Goal: Complete application form

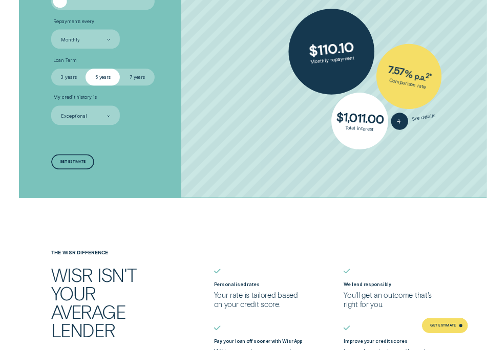
scroll to position [1372, 0]
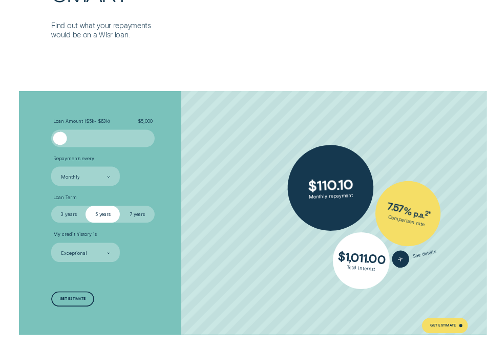
click at [103, 117] on div "Loan Amount ( $5k - $63k ) $ 5,000 Repayments every Monthly Loan Term Select Lo…" at bounding box center [130, 213] width 162 height 244
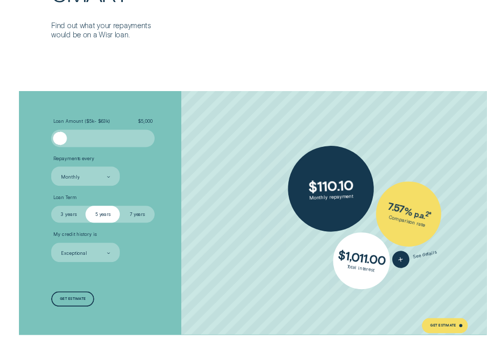
click at [150, 118] on span "$ 5,000" at bounding box center [145, 121] width 14 height 6
click at [103, 119] on span "Loan Amount ( $5k - $63k )" at bounding box center [81, 121] width 57 height 6
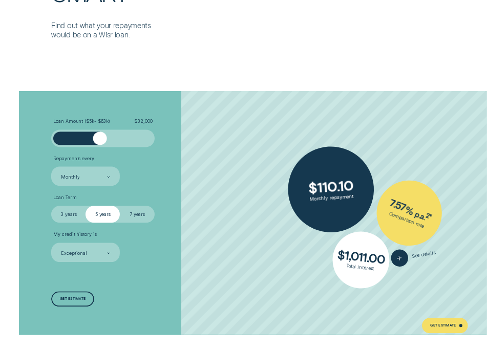
click at [100, 133] on div at bounding box center [103, 139] width 86 height 14
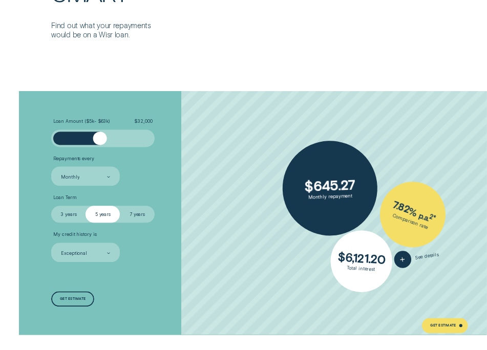
click at [107, 118] on span "Loan Amount ( $5k - $63k )" at bounding box center [81, 121] width 57 height 6
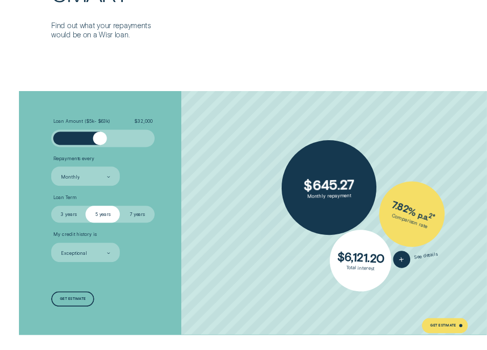
click at [105, 119] on span "Loan Amount ( $5k - $63k )" at bounding box center [81, 121] width 57 height 6
drag, startPoint x: 105, startPoint y: 119, endPoint x: 100, endPoint y: 120, distance: 5.7
click at [100, 120] on span "Loan Amount ( $5k - $63k )" at bounding box center [81, 121] width 57 height 6
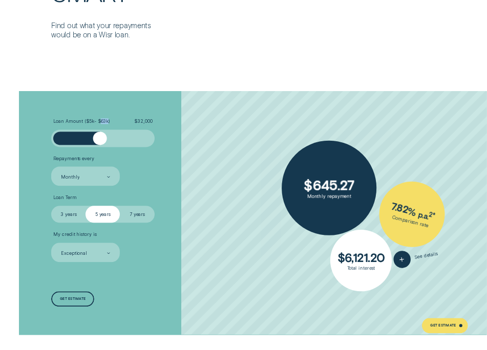
click at [103, 120] on span "Loan Amount ( $5k - $63k )" at bounding box center [81, 121] width 57 height 6
click at [103, 124] on div "Loan Amount ( $5k - $63k ) $ 32,000" at bounding box center [102, 132] width 103 height 28
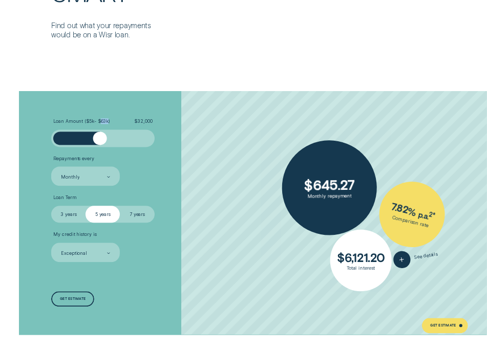
click at [103, 124] on div "Loan Amount ( $5k - $63k ) $ 32,000" at bounding box center [102, 132] width 103 height 28
click at [102, 120] on span "Loan Amount ( $5k - $63k )" at bounding box center [81, 121] width 57 height 6
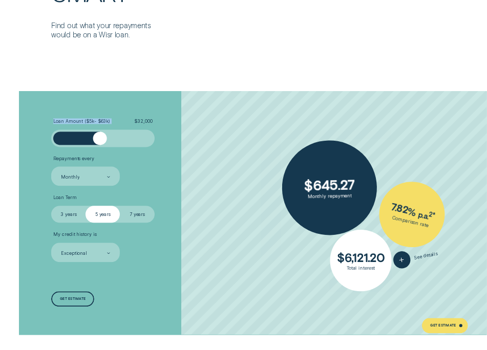
click at [102, 120] on span "Loan Amount ( $5k - $63k )" at bounding box center [81, 121] width 57 height 6
drag, startPoint x: 102, startPoint y: 120, endPoint x: 140, endPoint y: 115, distance: 37.7
click at [140, 115] on div "Loan Amount ( $5k - $63k ) $ 32,000 Repayments every Monthly Loan Term Select L…" at bounding box center [130, 213] width 162 height 244
click at [141, 123] on span "$ 32,000" at bounding box center [143, 121] width 18 height 6
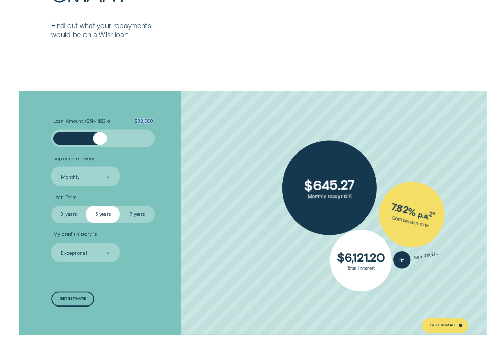
click at [141, 123] on span "$ 32,000" at bounding box center [143, 121] width 18 height 6
click at [143, 121] on span "$ 32,000" at bounding box center [143, 121] width 18 height 6
click at [106, 121] on span "Loan Amount ( $5k - $63k )" at bounding box center [81, 121] width 57 height 6
click at [100, 120] on span "Loan Amount ( $5k - $63k )" at bounding box center [81, 121] width 57 height 6
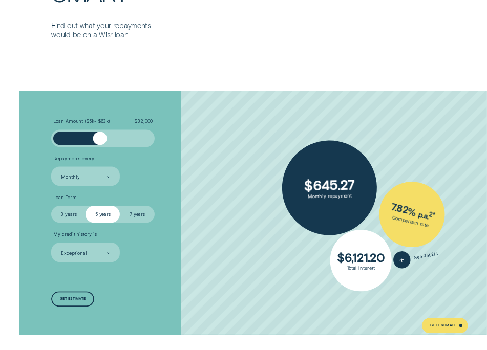
click at [100, 120] on span "Loan Amount ( $5k - $63k )" at bounding box center [81, 121] width 57 height 6
drag, startPoint x: 100, startPoint y: 120, endPoint x: 77, endPoint y: 112, distance: 24.8
click at [77, 112] on div "Loan Amount ( $5k - $63k ) $ 32,000 Repayments every Monthly Loan Term Select L…" at bounding box center [130, 213] width 162 height 244
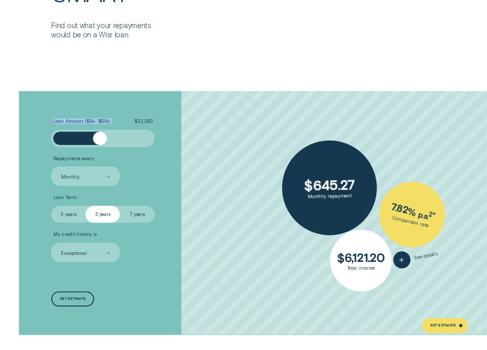
click at [74, 122] on span "Loan Amount ( $5k - $63k )" at bounding box center [81, 121] width 57 height 6
click at [104, 119] on span "Loan Amount ( $5k - $63k )" at bounding box center [81, 121] width 57 height 6
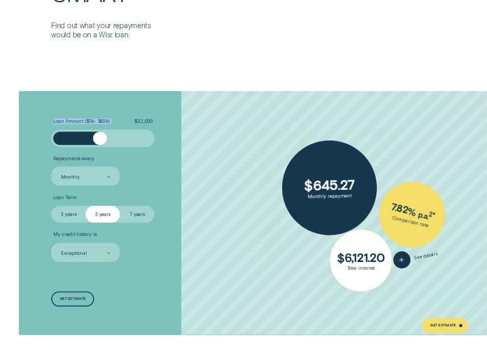
click at [104, 119] on span "Loan Amount ( $5k - $63k )" at bounding box center [81, 121] width 57 height 6
drag, startPoint x: 104, startPoint y: 119, endPoint x: 119, endPoint y: 122, distance: 15.1
click at [119, 122] on label "Loan Amount ( $5k - $63k ) $ 32,000" at bounding box center [102, 121] width 103 height 6
click at [141, 122] on span "$ 32,000" at bounding box center [143, 121] width 18 height 6
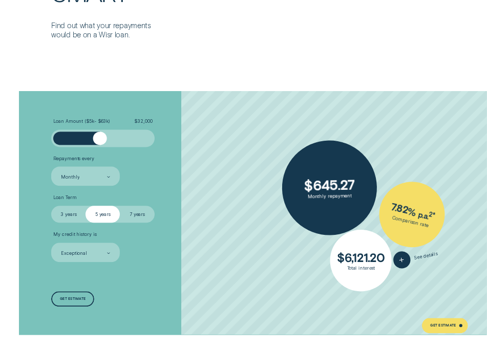
click at [131, 118] on label "Loan Amount ( $5k - $63k ) $ 32,000" at bounding box center [102, 121] width 103 height 6
drag, startPoint x: 112, startPoint y: 121, endPoint x: 104, endPoint y: 125, distance: 9.4
click at [104, 125] on div "Loan Amount ( $5k - $63k ) $ 32,000" at bounding box center [102, 132] width 103 height 28
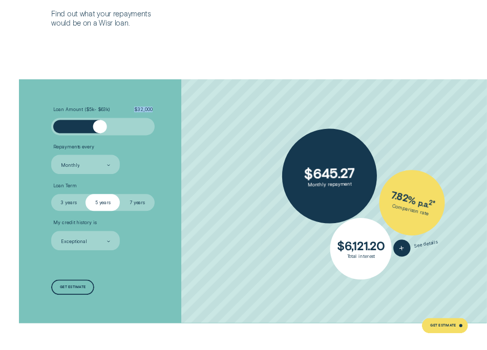
scroll to position [1390, 0]
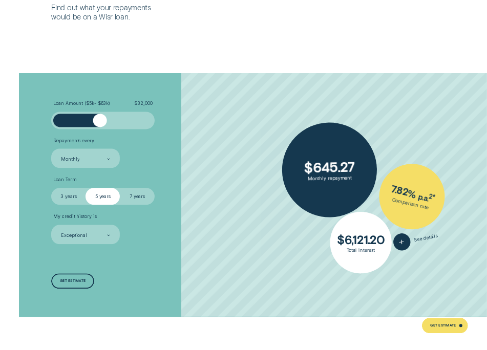
click at [102, 103] on span "Loan Amount ( $5k - $63k )" at bounding box center [81, 103] width 57 height 6
drag, startPoint x: 102, startPoint y: 103, endPoint x: 94, endPoint y: 160, distance: 57.9
click at [94, 160] on div "Monthly" at bounding box center [85, 158] width 50 height 7
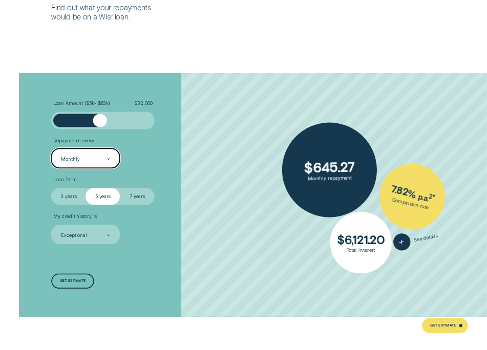
click at [94, 160] on div "Monthly" at bounding box center [85, 158] width 50 height 7
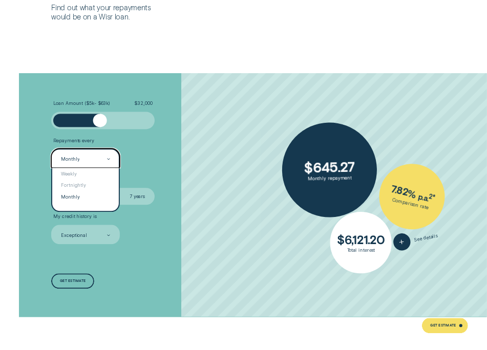
click at [94, 160] on div "Monthly" at bounding box center [85, 158] width 50 height 7
click at [86, 185] on div "Fortnightly" at bounding box center [85, 185] width 67 height 11
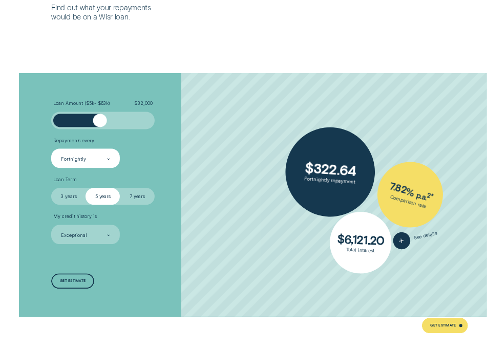
click at [139, 196] on label "7 years" at bounding box center [137, 196] width 34 height 17
click at [120, 188] on input "7 years" at bounding box center [120, 188] width 0 height 0
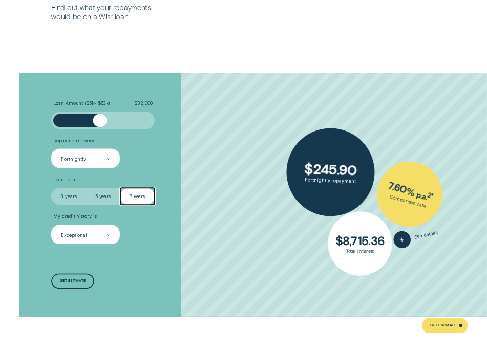
click at [109, 235] on icon at bounding box center [109, 235] width 3 height 1
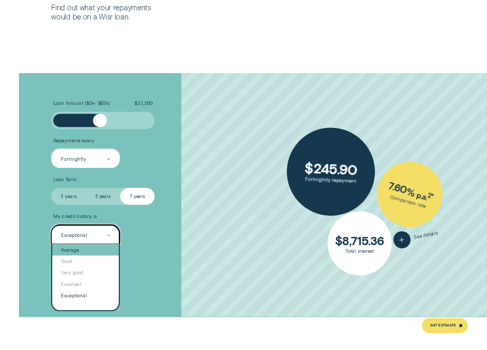
click at [75, 250] on div "Average" at bounding box center [85, 249] width 67 height 11
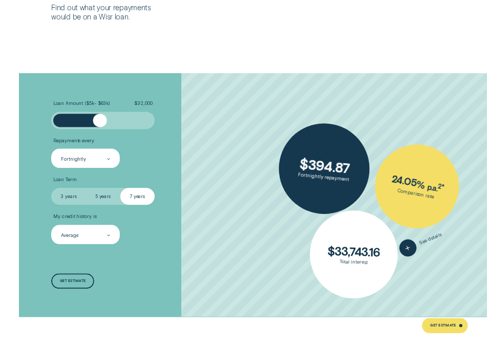
click at [102, 102] on span "Loan Amount ( $5k - $63k )" at bounding box center [81, 103] width 57 height 6
click at [102, 100] on span "Loan Amount ( $5k - $63k )" at bounding box center [81, 103] width 57 height 6
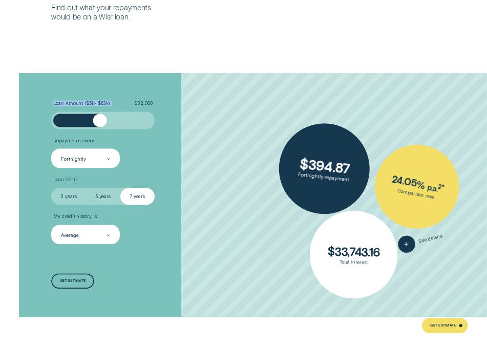
drag, startPoint x: 102, startPoint y: 100, endPoint x: 92, endPoint y: 101, distance: 10.3
click at [92, 101] on span "Loan Amount ( $5k - $63k )" at bounding box center [81, 103] width 57 height 6
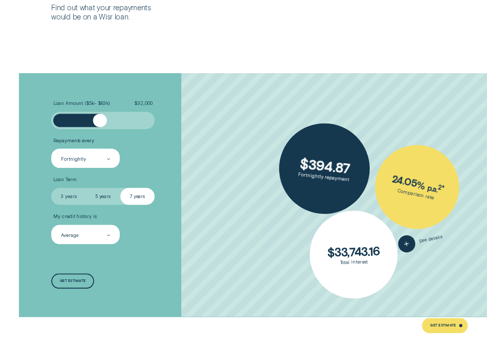
drag, startPoint x: 92, startPoint y: 101, endPoint x: 103, endPoint y: 110, distance: 14.2
click at [103, 110] on div "Loan Amount ( $5k - $63k ) $ 32,000" at bounding box center [102, 114] width 103 height 28
click at [104, 110] on div "Loan Amount ( $5k - $63k ) $ 32,000" at bounding box center [102, 114] width 103 height 28
click at [121, 99] on div "Loan Amount ( $5k - $63k ) $ 32,000 Repayments every Fortnightly Loan Term Sele…" at bounding box center [130, 195] width 162 height 244
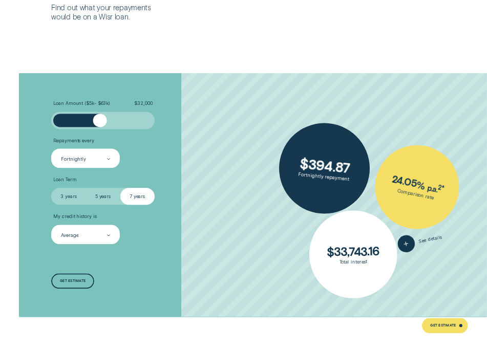
click at [121, 99] on div "Loan Amount ( $5k - $63k ) $ 32,000 Repayments every Fortnightly Loan Term Sele…" at bounding box center [130, 195] width 162 height 244
click at [104, 87] on div "Loan Amount ( $5k - $63k ) $ 32,000 Repayments every Fortnightly Loan Term Sele…" at bounding box center [130, 195] width 162 height 244
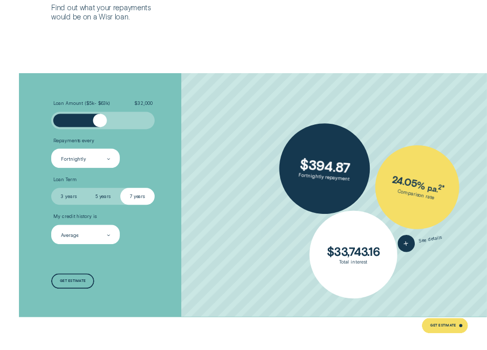
click at [151, 103] on span "$ 32,000" at bounding box center [143, 103] width 18 height 6
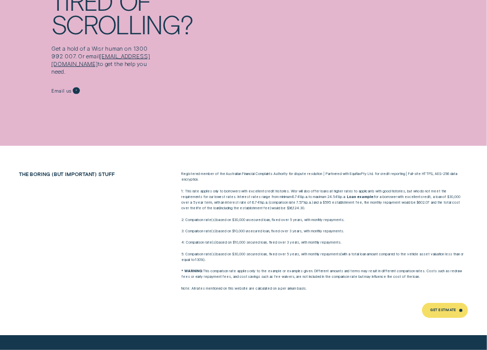
scroll to position [3424, 0]
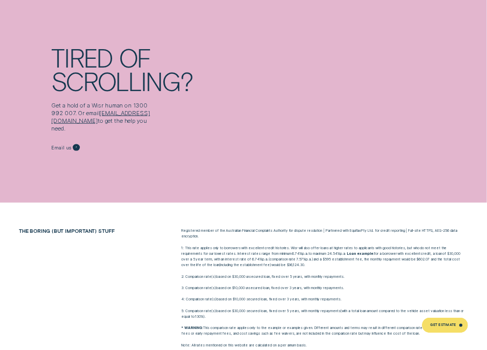
click at [111, 111] on link "[EMAIL_ADDRESS][DOMAIN_NAME]" at bounding box center [100, 117] width 98 height 15
